Goal: Information Seeking & Learning: Learn about a topic

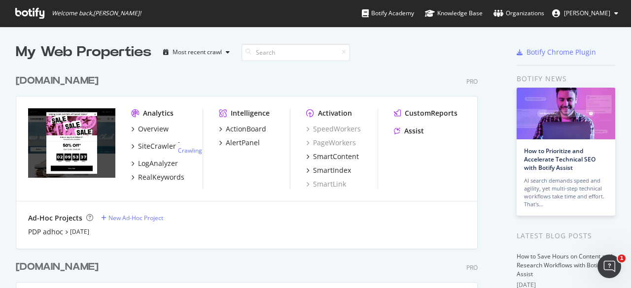
click at [142, 134] on div "Overview SiteCrawler - Crawling LogAnalyzer RealKeywords" at bounding box center [166, 153] width 71 height 58
click at [147, 130] on div "Overview" at bounding box center [153, 129] width 31 height 10
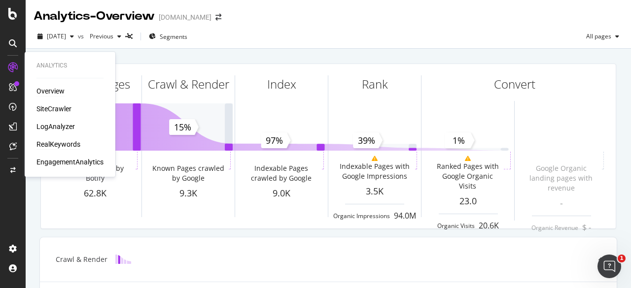
click at [78, 146] on div "RealKeywords" at bounding box center [58, 144] width 44 height 10
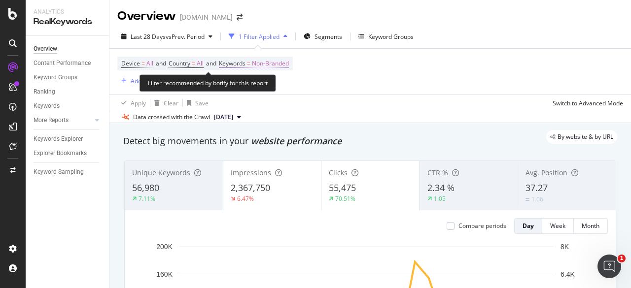
click at [264, 61] on span "Non-Branded" at bounding box center [270, 64] width 37 height 14
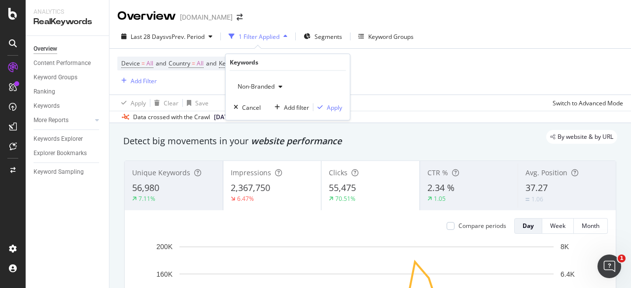
click at [277, 90] on div "Non-Branded" at bounding box center [260, 86] width 53 height 15
click at [373, 65] on div "Device = All and Country = All and Keywords = Non-Branded Add Filter" at bounding box center [370, 72] width 506 height 46
click at [332, 40] on span "Segments" at bounding box center [328, 37] width 28 height 8
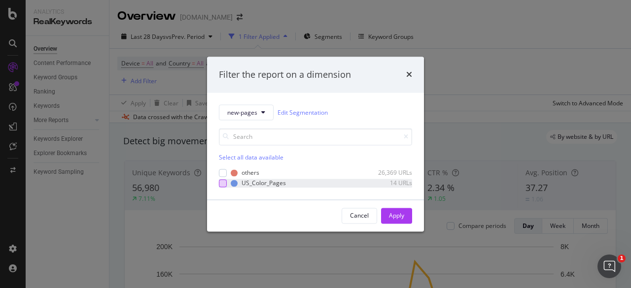
click at [223, 185] on div "modal" at bounding box center [223, 183] width 8 height 8
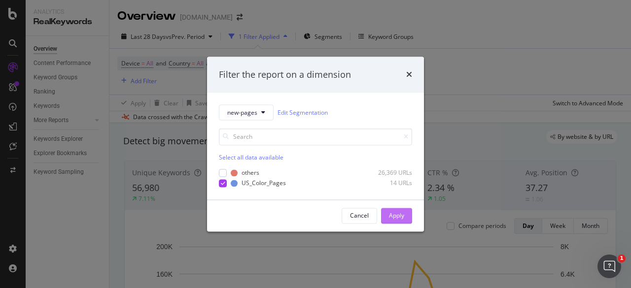
click at [391, 215] on div "Apply" at bounding box center [396, 215] width 15 height 8
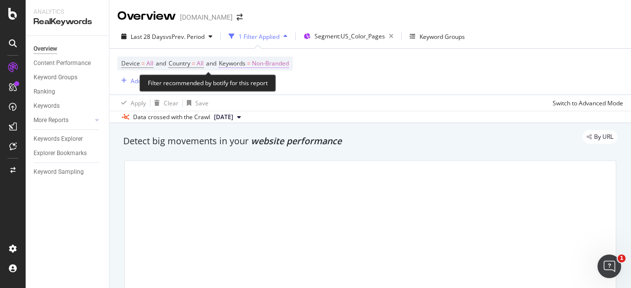
click at [272, 65] on span "Non-Branded" at bounding box center [270, 64] width 37 height 14
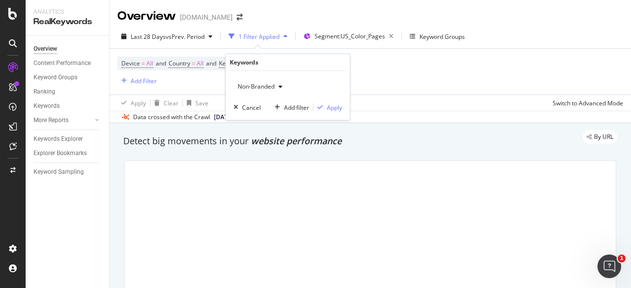
click at [277, 81] on div "Non-Branded" at bounding box center [260, 86] width 53 height 15
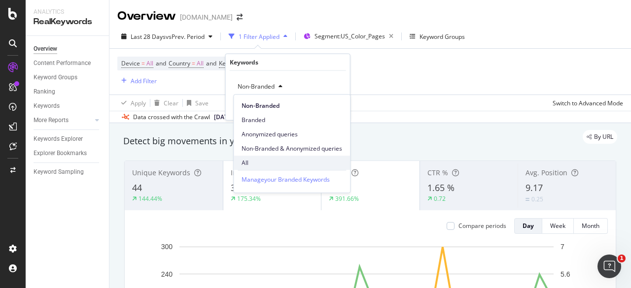
click at [278, 159] on span "All" at bounding box center [291, 163] width 101 height 9
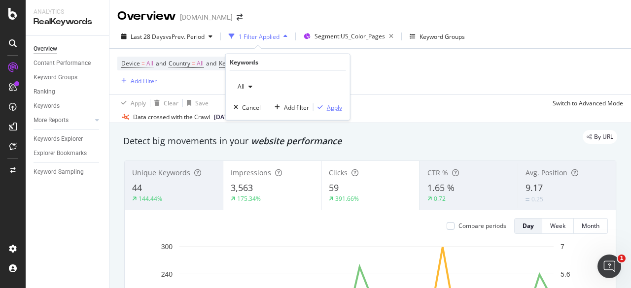
click at [331, 106] on div "Apply" at bounding box center [334, 107] width 15 height 8
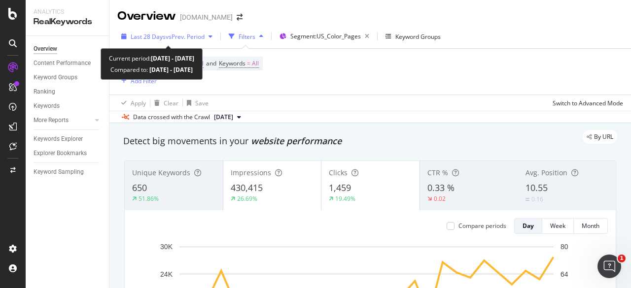
click at [181, 43] on div "Last 28 Days vs Prev. Period" at bounding box center [166, 36] width 99 height 15
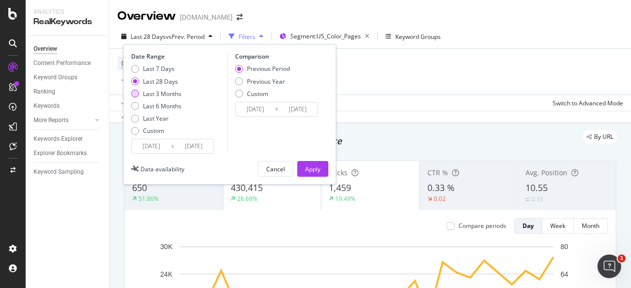
click at [141, 92] on div "Last 3 Months" at bounding box center [156, 94] width 50 height 8
type input "[DATE]"
click at [307, 162] on div "Apply" at bounding box center [312, 169] width 15 height 15
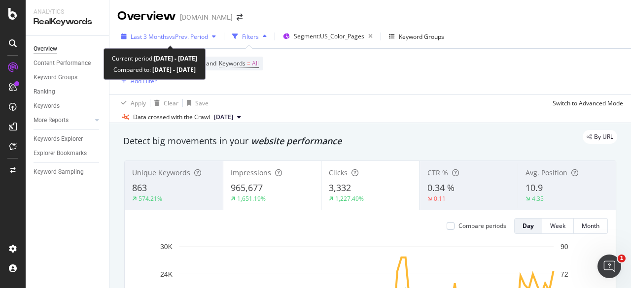
click at [190, 35] on span "vs Prev. Period" at bounding box center [188, 37] width 39 height 8
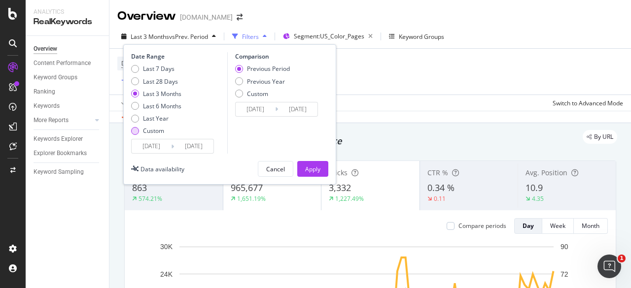
click at [138, 131] on div "Custom" at bounding box center [135, 131] width 8 height 8
type input "[DATE]"
click at [150, 146] on input "[DATE]" at bounding box center [151, 146] width 39 height 14
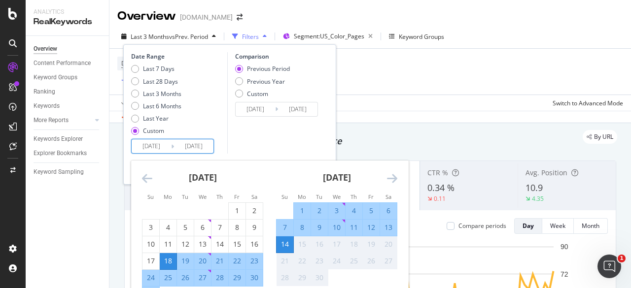
click at [145, 181] on icon "Move backward to switch to the previous month." at bounding box center [147, 178] width 10 height 12
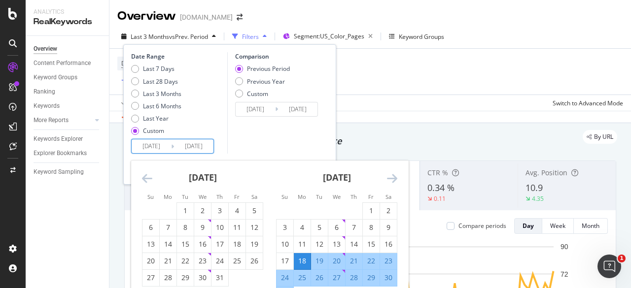
click at [145, 181] on icon "Move backward to switch to the previous month." at bounding box center [147, 178] width 10 height 12
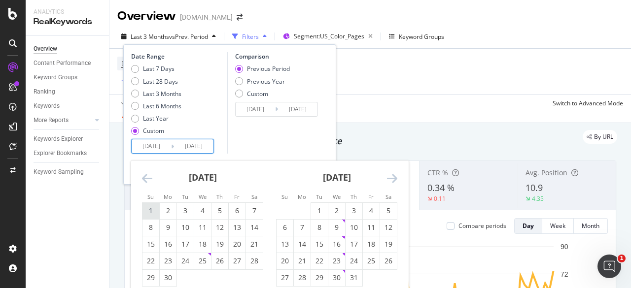
click at [145, 213] on div "1" at bounding box center [150, 211] width 17 height 10
type input "[DATE]"
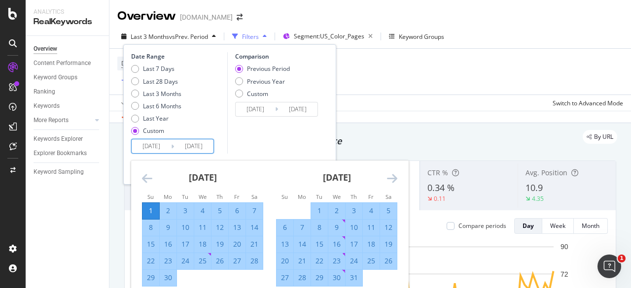
click at [397, 180] on div "[DATE] 1 2 3 4 5 6 7 8 9 10 11 12 13 14 15 16 17 18 19 20 21 22 23 24 25 26 27 …" at bounding box center [337, 224] width 134 height 126
click at [397, 182] on icon "Move forward to switch to the next month." at bounding box center [392, 178] width 10 height 12
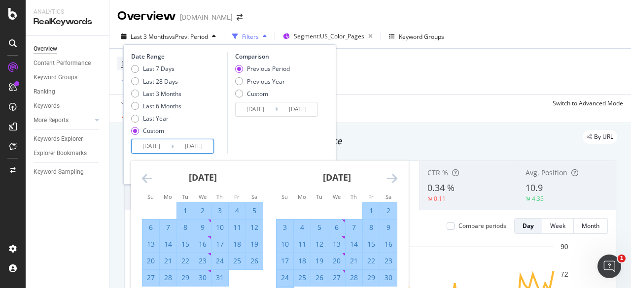
click at [182, 209] on div "1" at bounding box center [185, 211] width 17 height 10
type input "[DATE]"
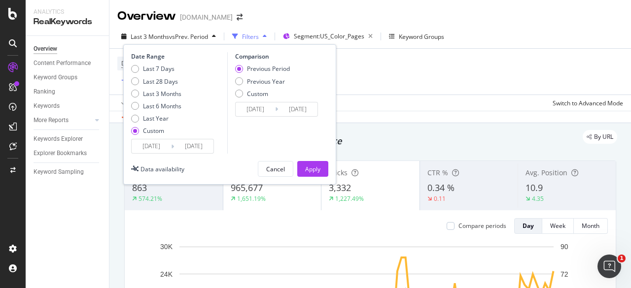
click at [165, 148] on input "[DATE]" at bounding box center [151, 146] width 39 height 14
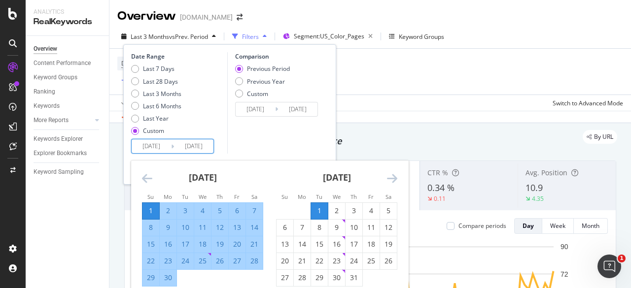
click at [319, 212] on div "1" at bounding box center [319, 211] width 17 height 10
type input "[DATE]"
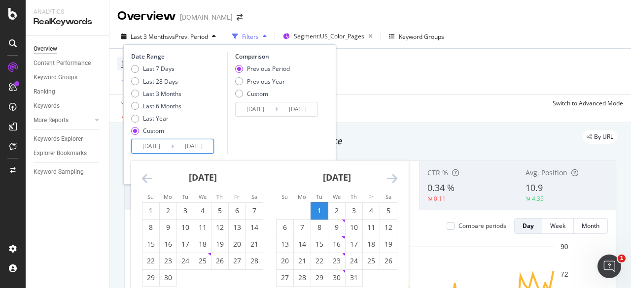
click at [395, 179] on icon "Move forward to switch to the next month." at bounding box center [392, 178] width 10 height 12
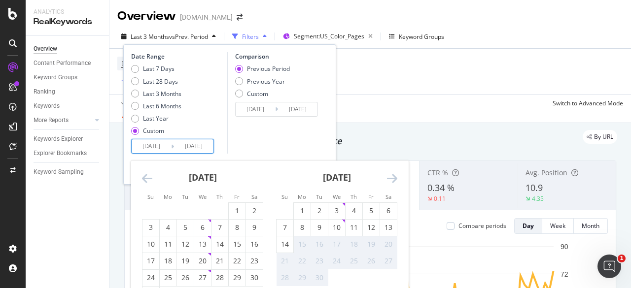
click at [145, 179] on icon "Move backward to switch to the previous month." at bounding box center [147, 178] width 10 height 12
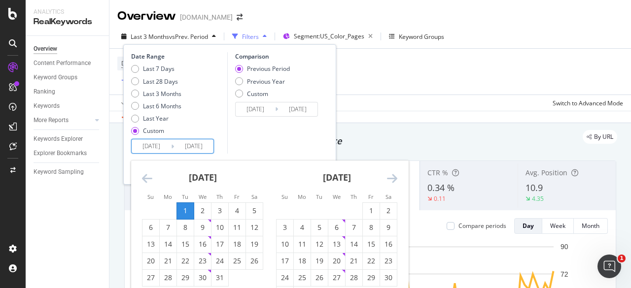
click at [145, 179] on icon "Move backward to switch to the previous month." at bounding box center [147, 178] width 10 height 12
click at [156, 209] on div "1" at bounding box center [150, 211] width 17 height 10
type input "[DATE]"
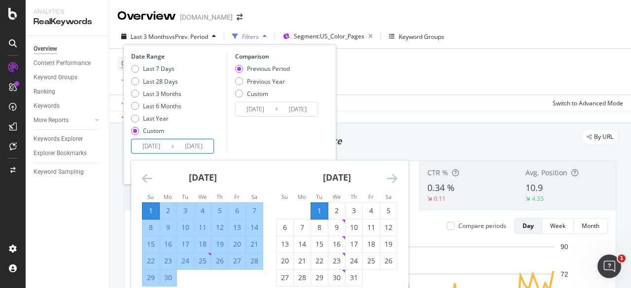
click at [395, 176] on icon "Move forward to switch to the next month." at bounding box center [392, 178] width 10 height 12
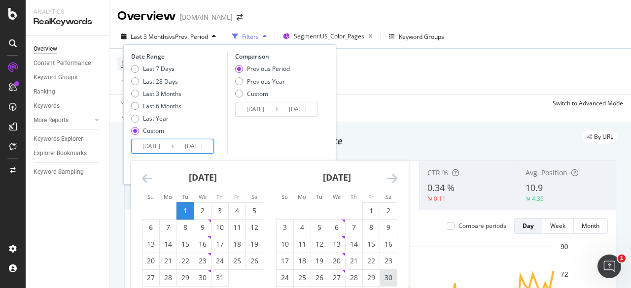
click at [388, 277] on div "30" at bounding box center [388, 278] width 17 height 10
type input "[DATE]"
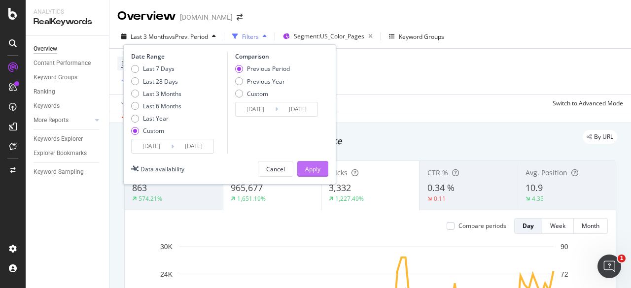
click at [308, 169] on div "Apply" at bounding box center [312, 169] width 15 height 8
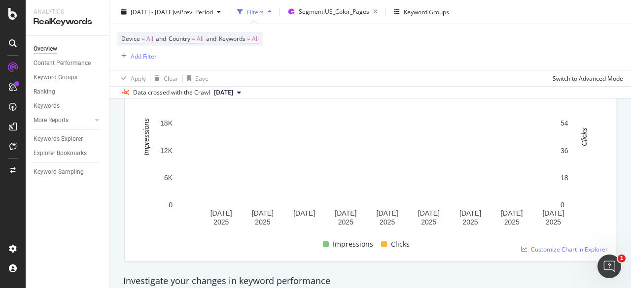
scroll to position [49, 0]
